Goal: Browse casually: Explore the website without a specific task or goal

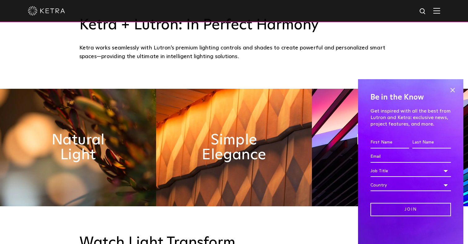
scroll to position [257, 0]
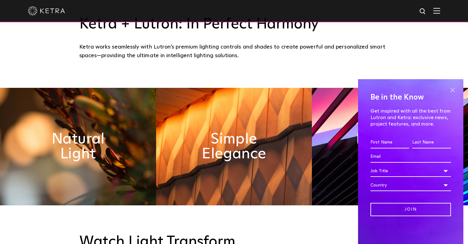
click at [452, 91] on span at bounding box center [452, 89] width 9 height 9
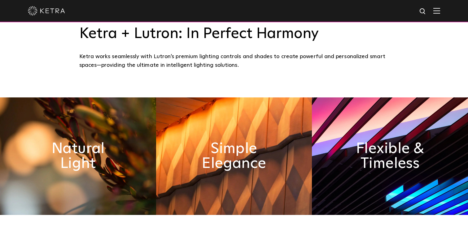
scroll to position [254, 0]
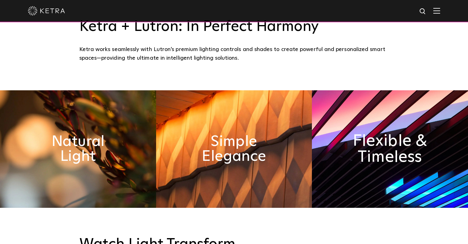
click at [365, 141] on h2 "Flexible & Timeless" at bounding box center [389, 149] width 85 height 33
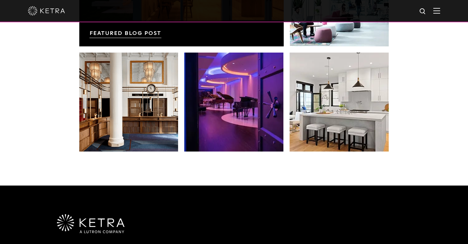
scroll to position [1161, 0]
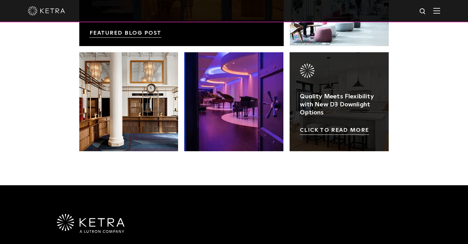
click at [345, 130] on link at bounding box center [338, 101] width 99 height 99
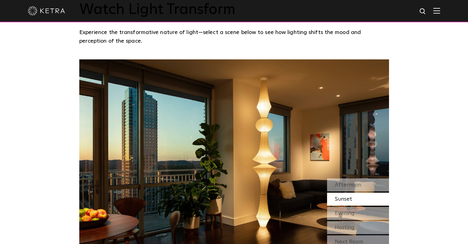
scroll to position [497, 0]
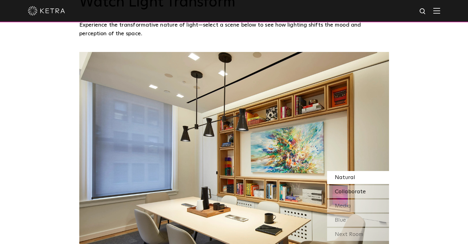
click at [359, 191] on span "Collaborate" at bounding box center [350, 192] width 31 height 6
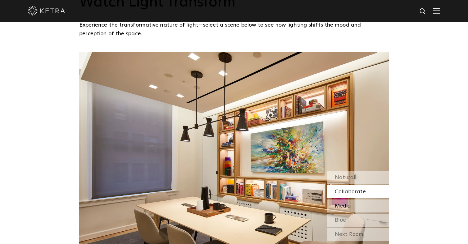
click at [359, 205] on div "Media" at bounding box center [358, 206] width 62 height 13
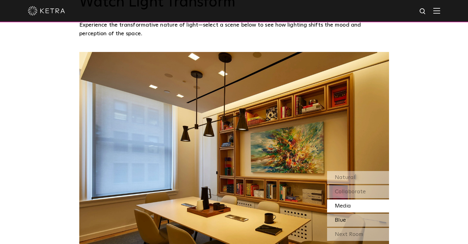
click at [358, 218] on div "Blue" at bounding box center [358, 220] width 62 height 13
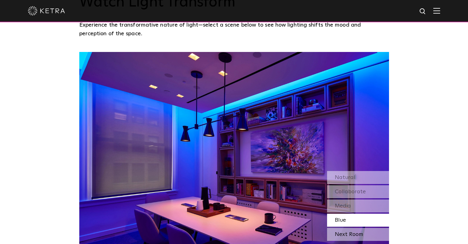
click at [355, 232] on div "Next Room" at bounding box center [358, 234] width 62 height 13
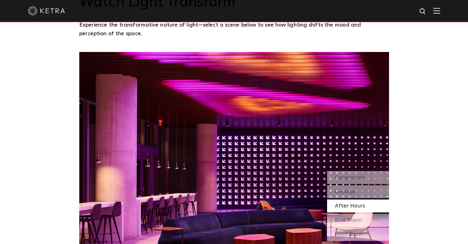
click at [352, 204] on span "After Hours" at bounding box center [350, 206] width 30 height 6
click at [349, 224] on div "Blue Moon" at bounding box center [358, 220] width 62 height 13
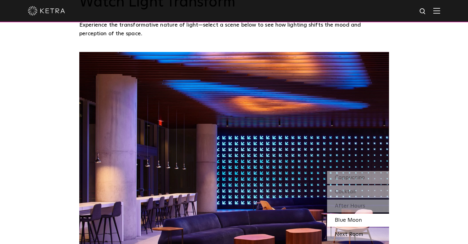
click at [348, 230] on div "Next Room" at bounding box center [358, 234] width 62 height 13
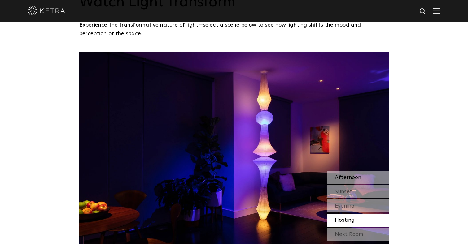
click at [343, 176] on span "Afternoon" at bounding box center [348, 178] width 26 height 6
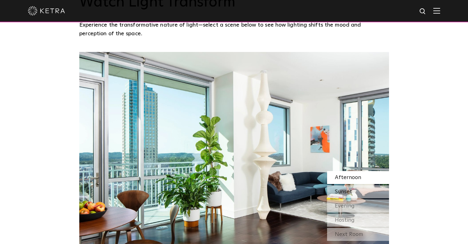
click at [340, 194] on span "Sunset" at bounding box center [343, 192] width 17 height 6
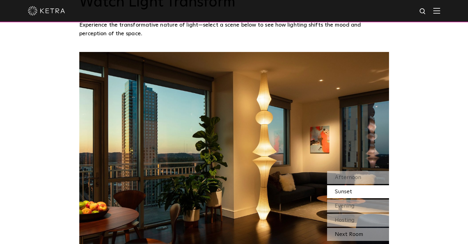
click at [352, 234] on div "Next Room" at bounding box center [358, 234] width 62 height 13
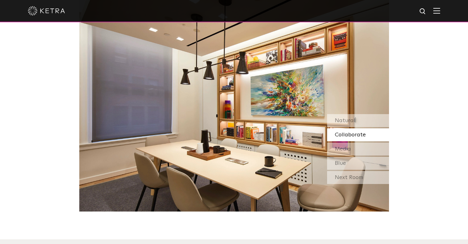
scroll to position [591, 0]
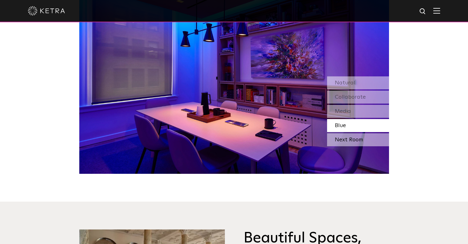
click at [354, 141] on div "Next Room" at bounding box center [358, 139] width 62 height 13
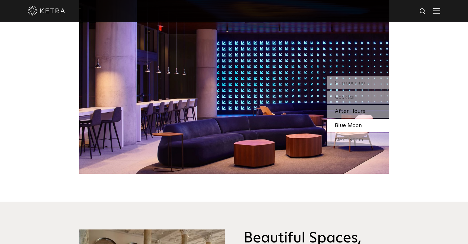
click at [363, 113] on span "After Hours" at bounding box center [350, 112] width 30 height 6
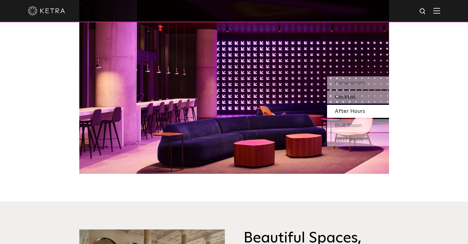
click at [360, 99] on div "Cocktail" at bounding box center [358, 97] width 62 height 13
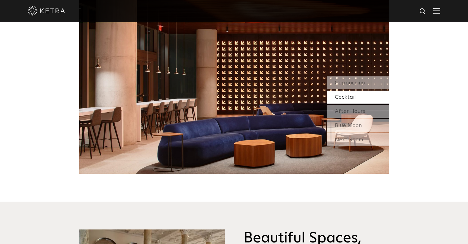
click at [360, 99] on div "Cocktail" at bounding box center [358, 97] width 62 height 13
click at [357, 111] on span "After Hours" at bounding box center [350, 112] width 30 height 6
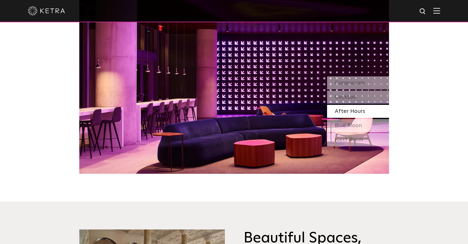
click at [357, 111] on span "After Hours" at bounding box center [350, 112] width 30 height 6
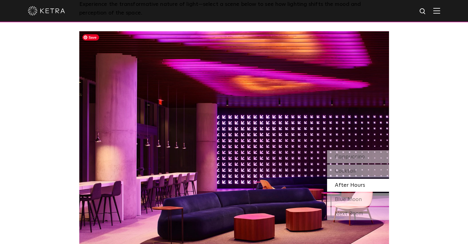
scroll to position [518, 0]
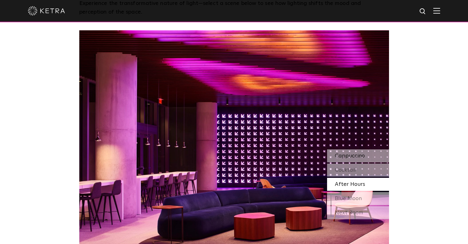
click at [366, 155] on div "Cappuccino" at bounding box center [358, 156] width 62 height 13
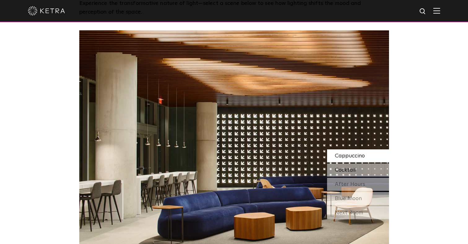
click at [361, 168] on div "Cocktail" at bounding box center [358, 170] width 62 height 13
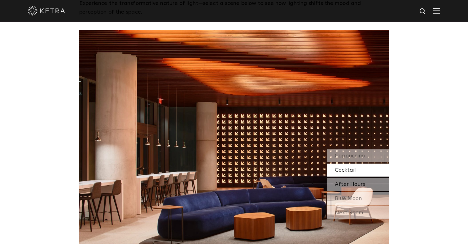
click at [359, 181] on div "After Hours" at bounding box center [358, 184] width 62 height 13
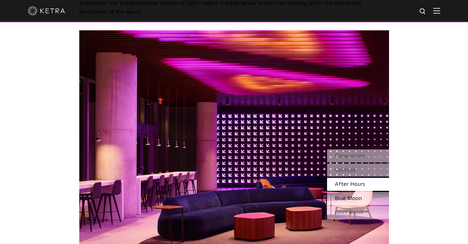
click at [358, 196] on span "Blue Moon" at bounding box center [348, 199] width 27 height 6
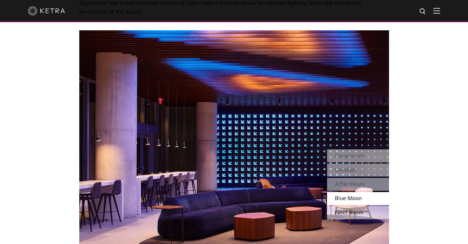
click at [358, 215] on div "Next Room" at bounding box center [358, 213] width 62 height 13
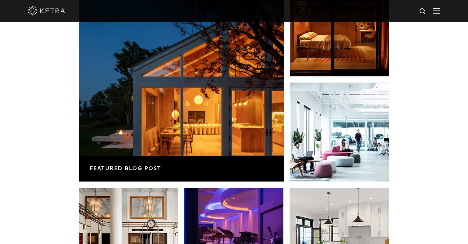
scroll to position [1025, 0]
